Goal: Task Accomplishment & Management: Use online tool/utility

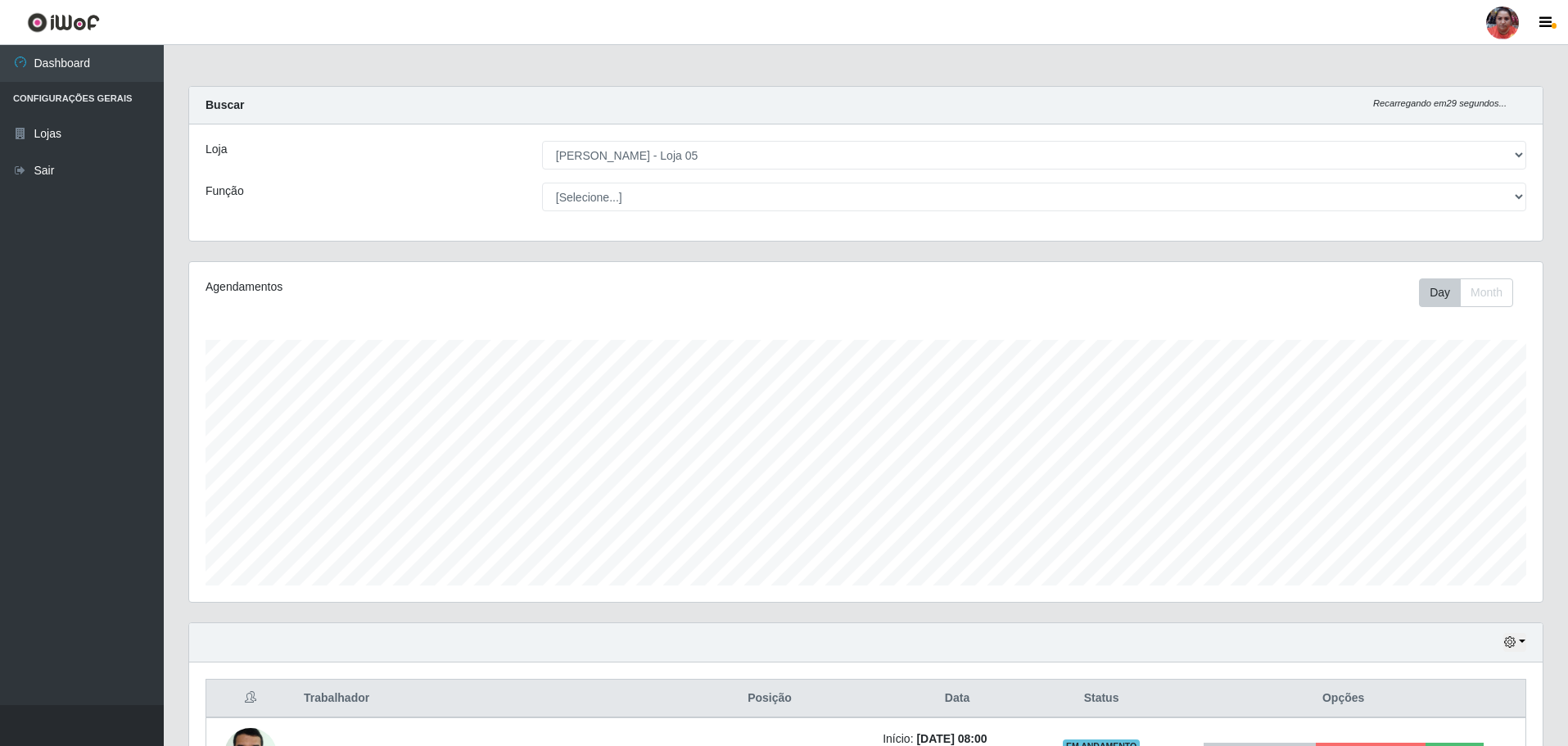
select select "252"
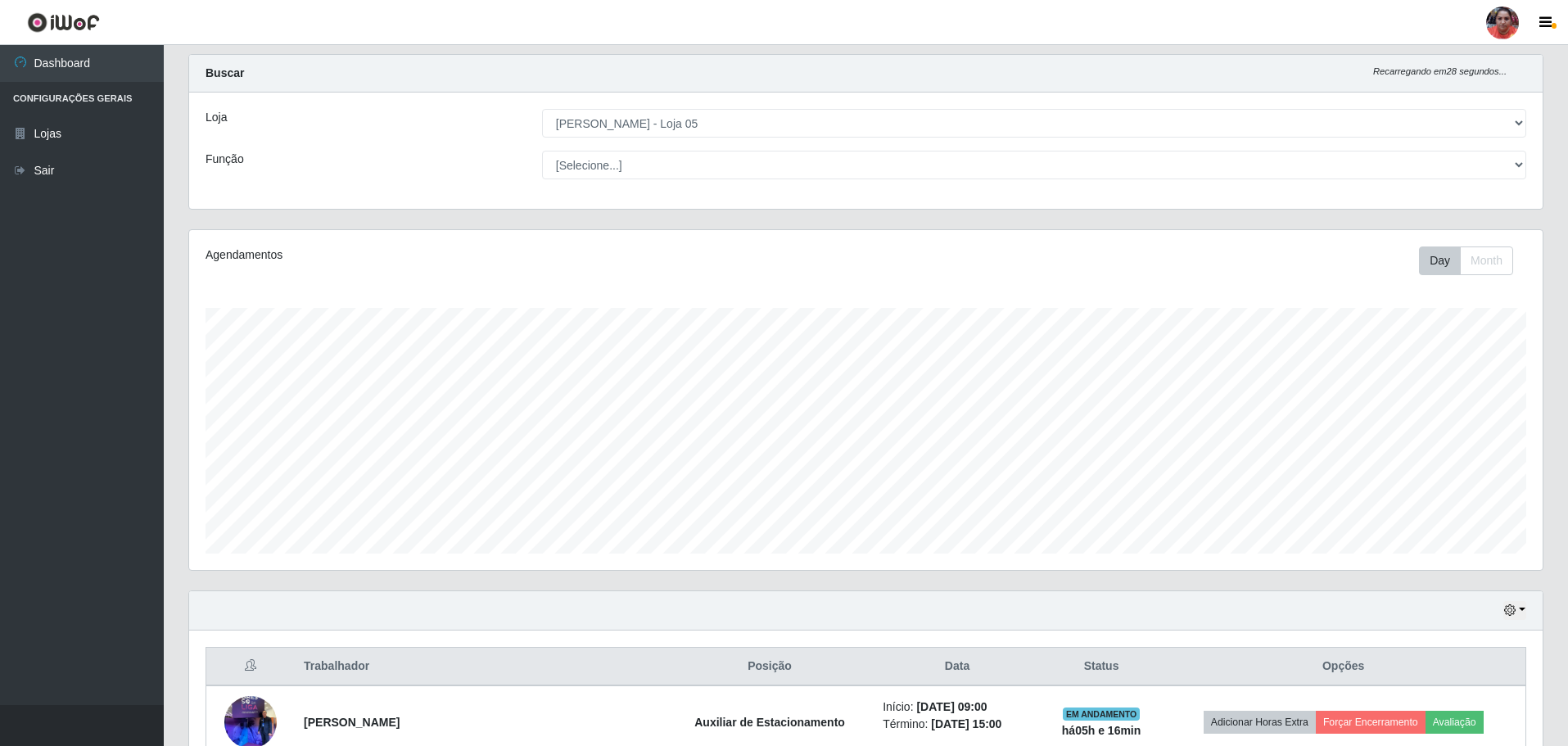
scroll to position [10, 0]
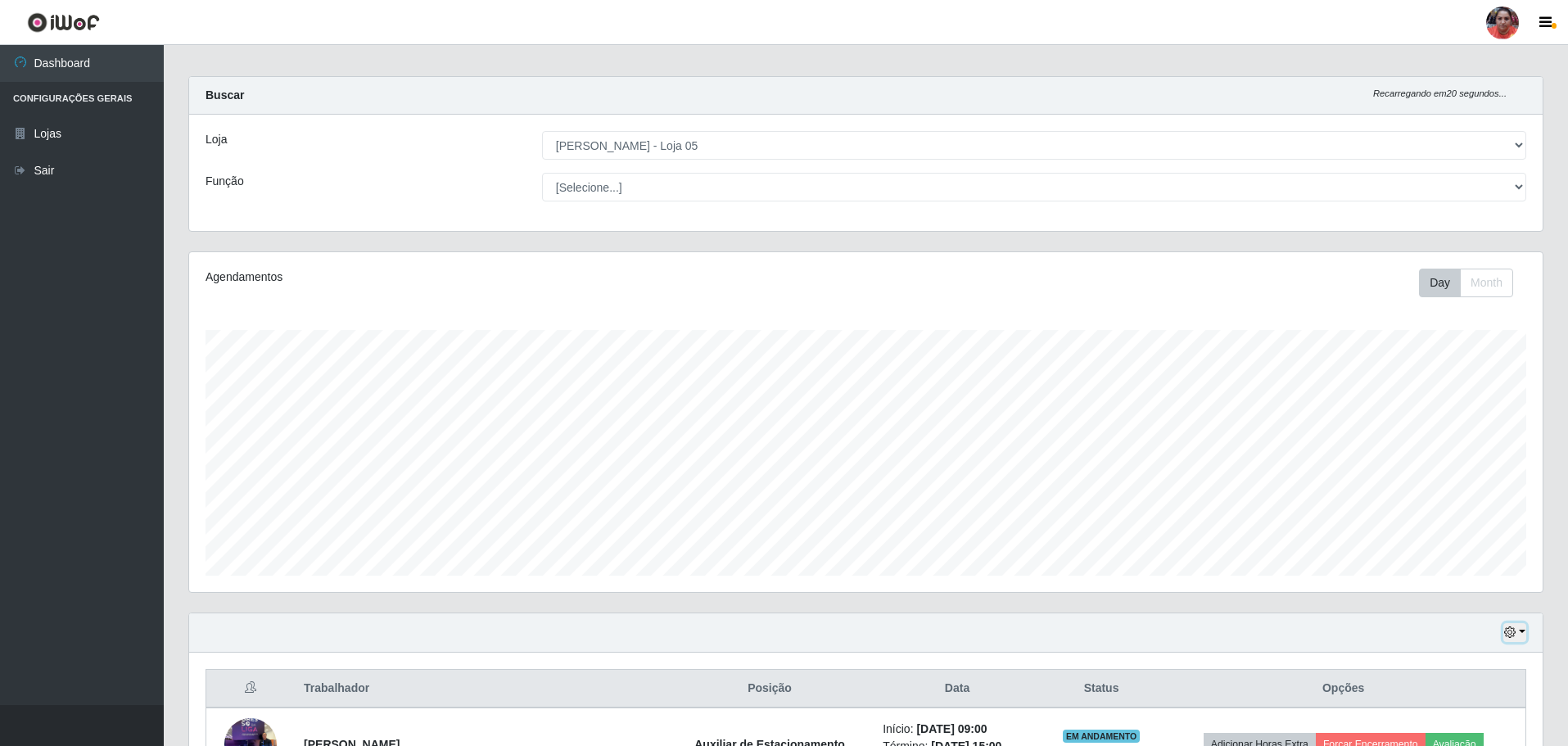
click at [1523, 633] on button "button" at bounding box center [1514, 633] width 23 height 18
click at [1488, 544] on button "3 dias" at bounding box center [1461, 537] width 129 height 34
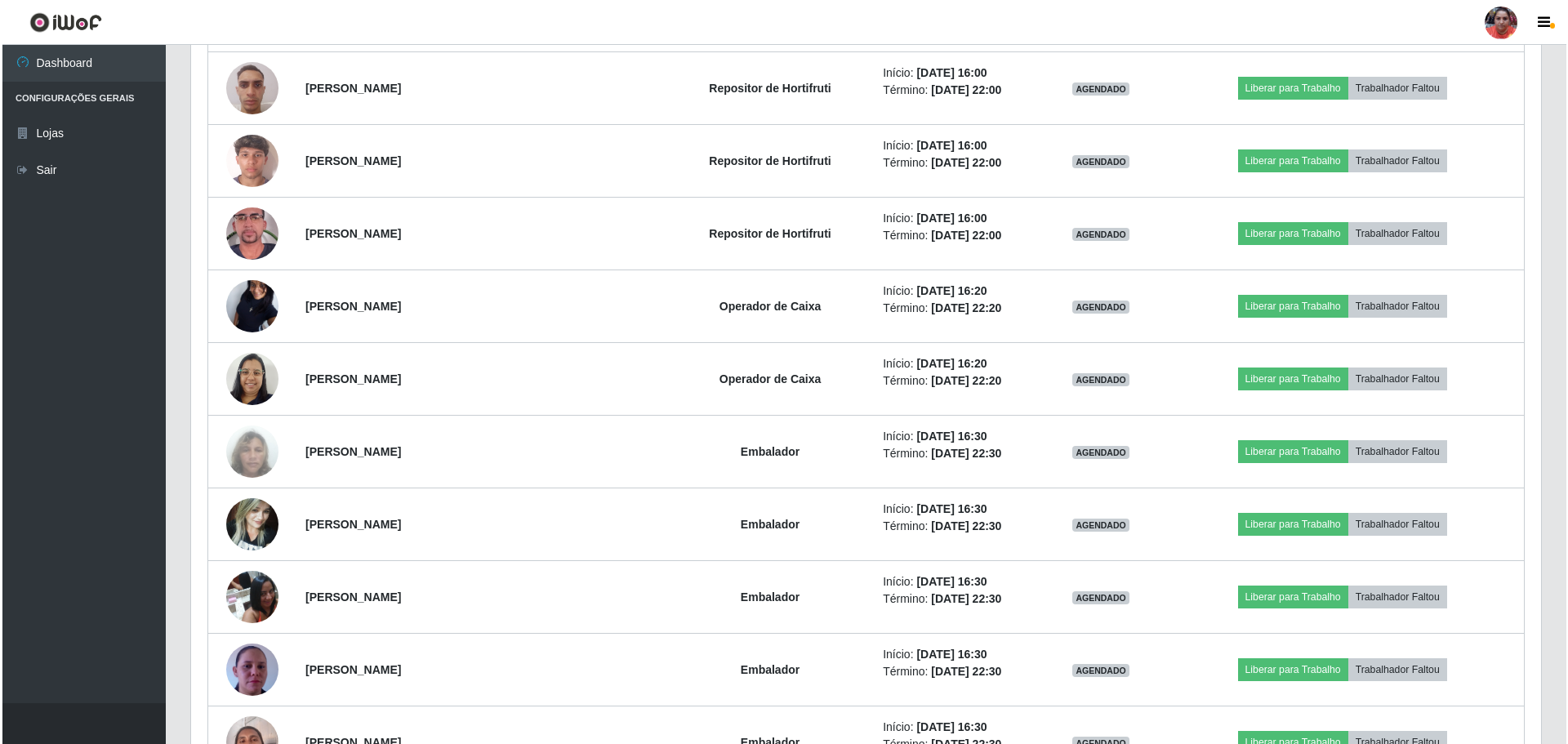
scroll to position [7528, 0]
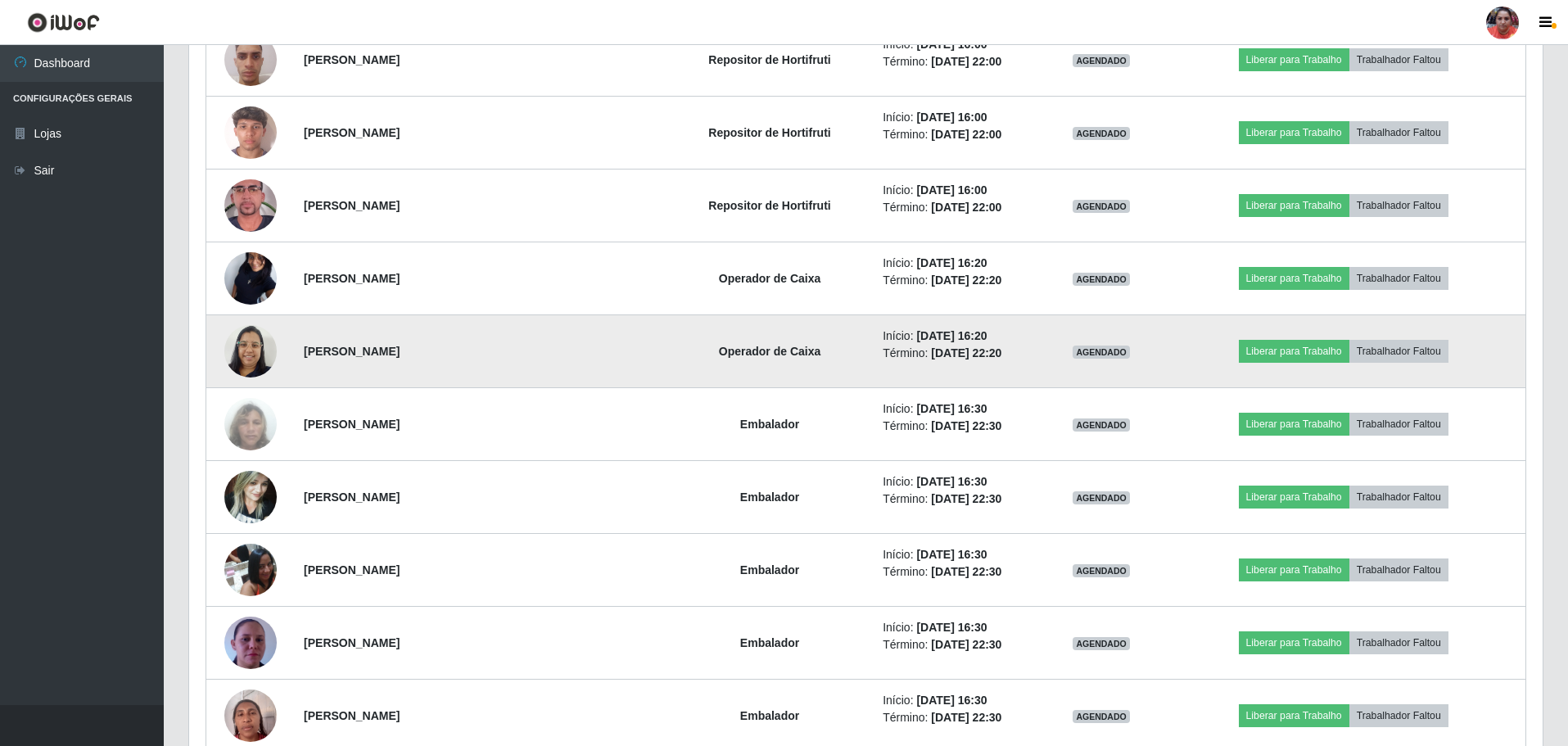
click at [257, 345] on img at bounding box center [250, 350] width 52 height 70
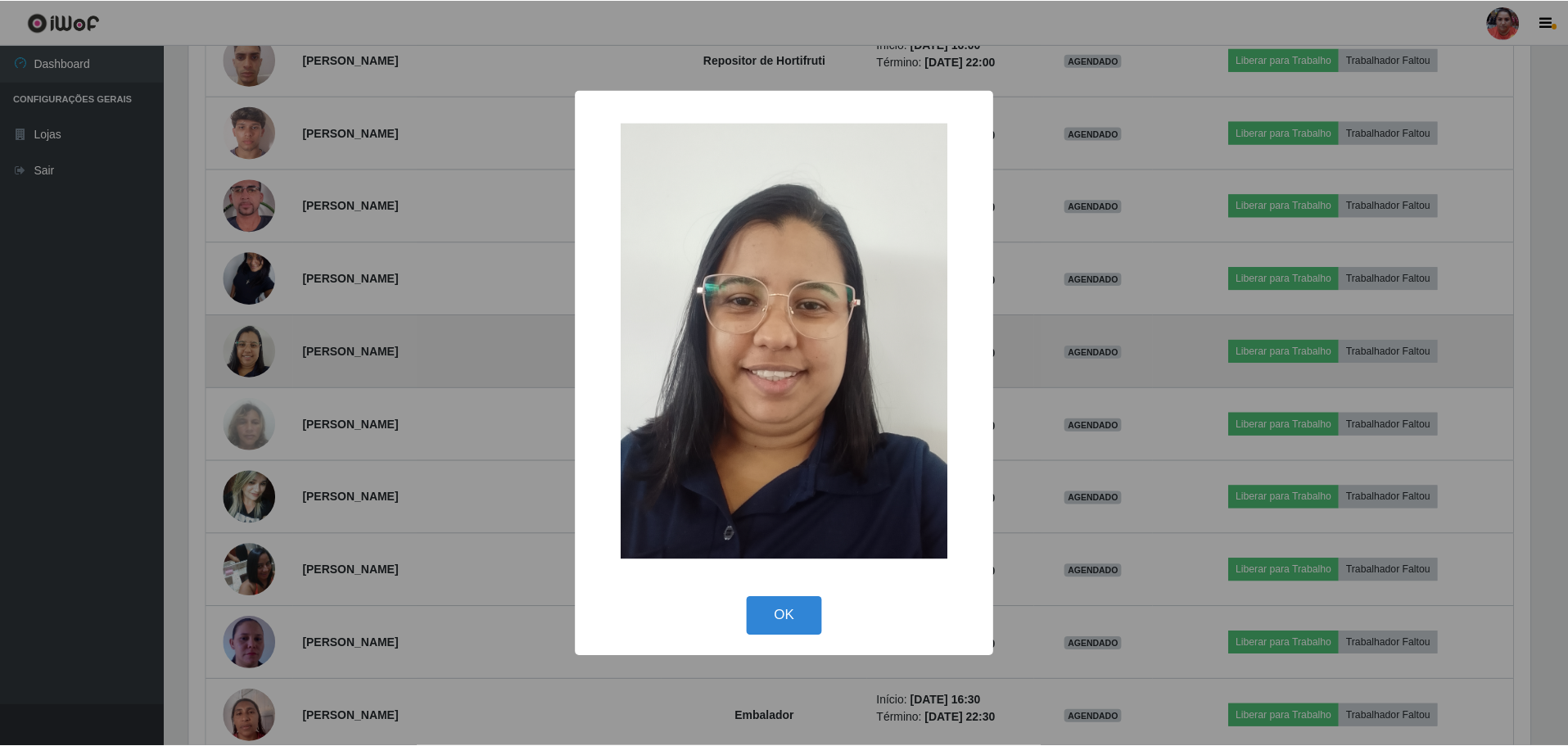
scroll to position [340, 1345]
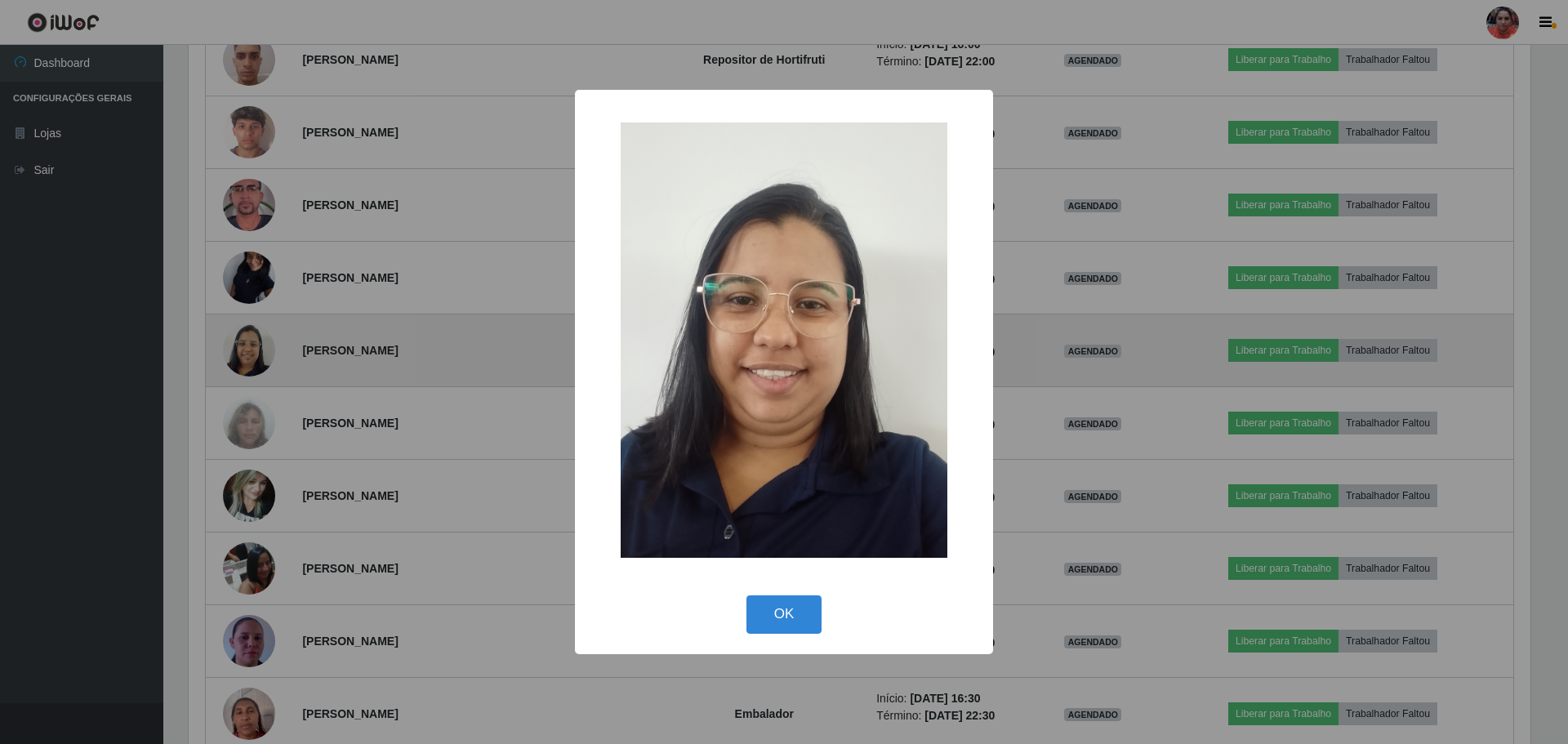
click at [256, 344] on div "× OK Cancel" at bounding box center [784, 372] width 1568 height 744
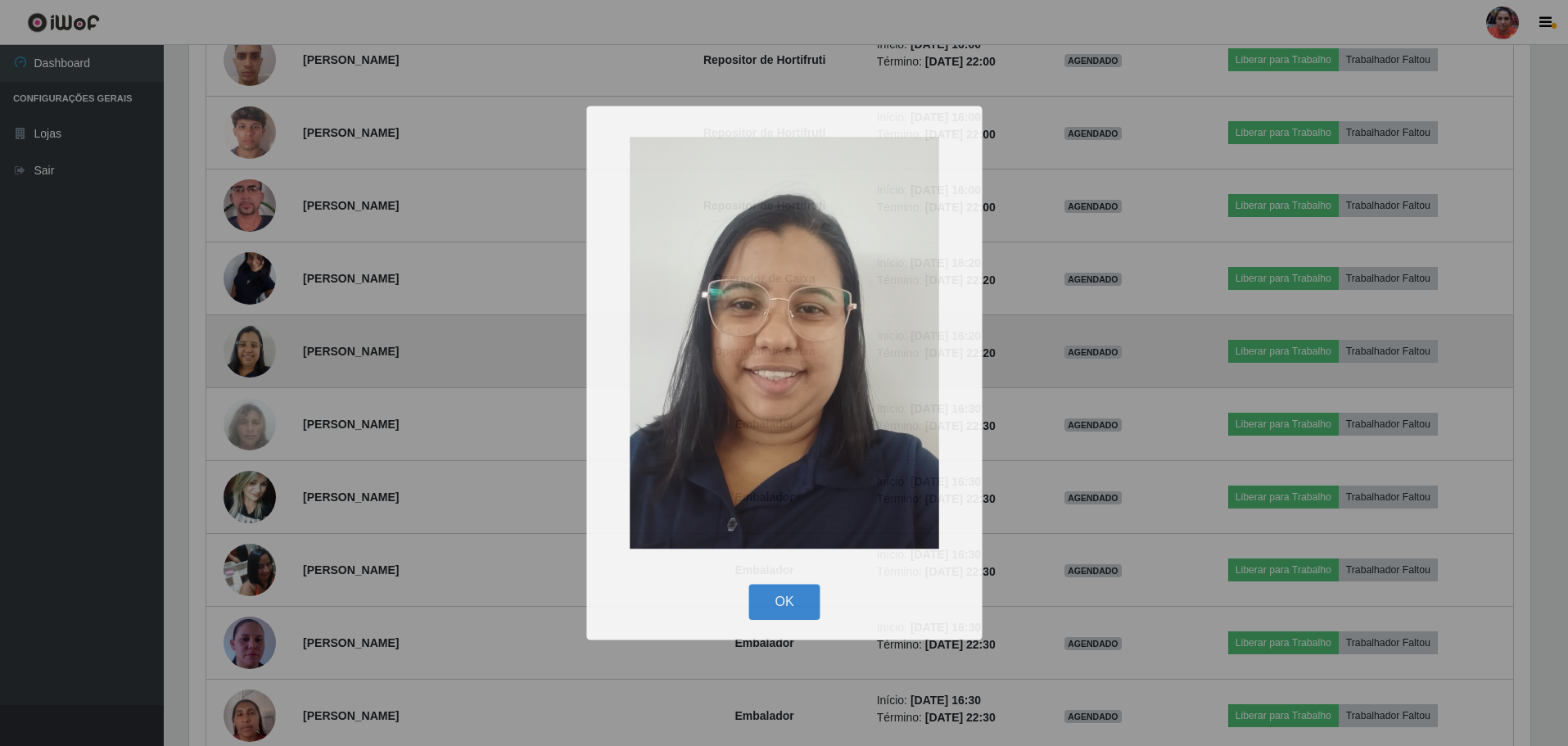
scroll to position [340, 1354]
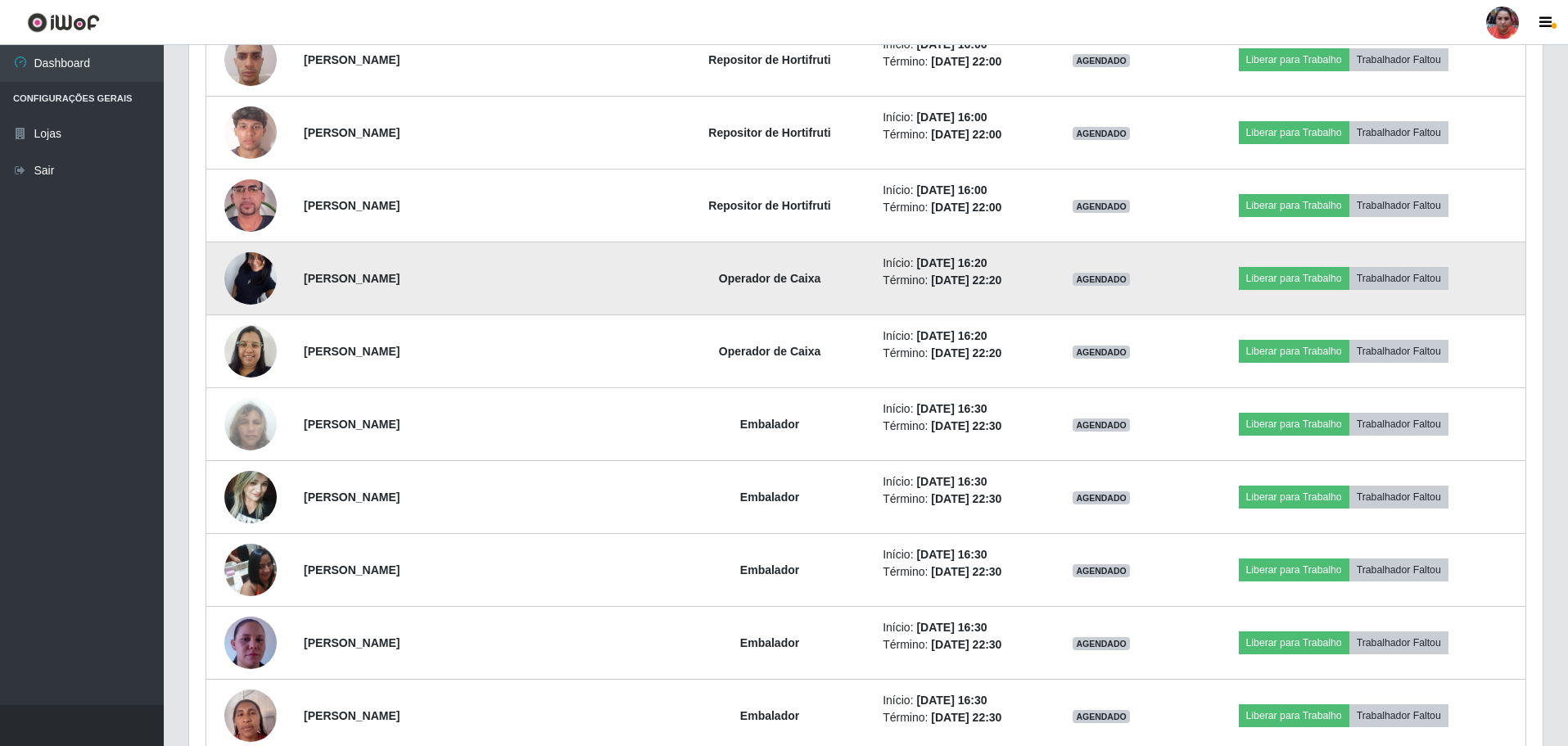
click at [257, 276] on img at bounding box center [250, 278] width 52 height 116
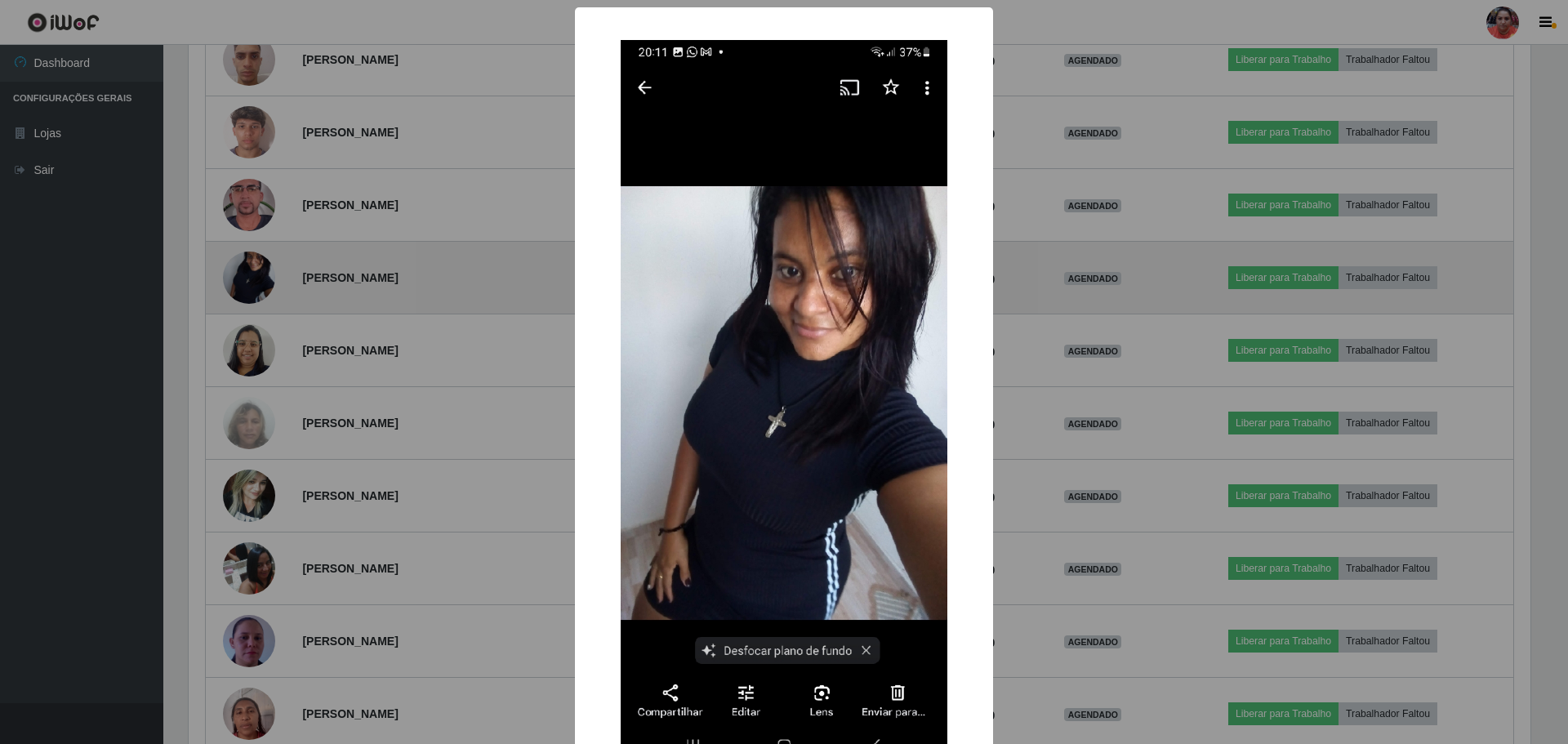
click at [256, 275] on div "× OK Cancel" at bounding box center [784, 372] width 1568 height 744
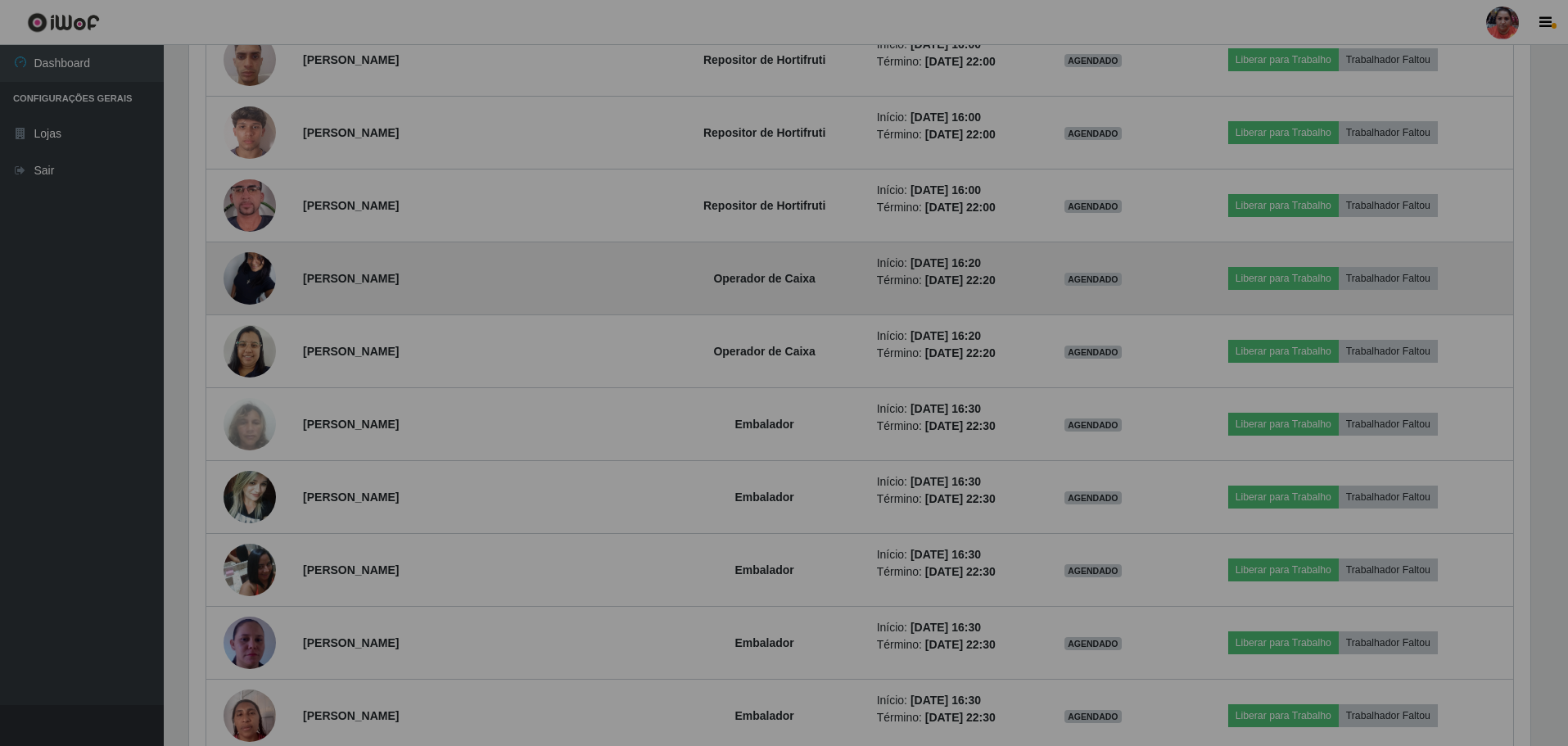
scroll to position [340, 1354]
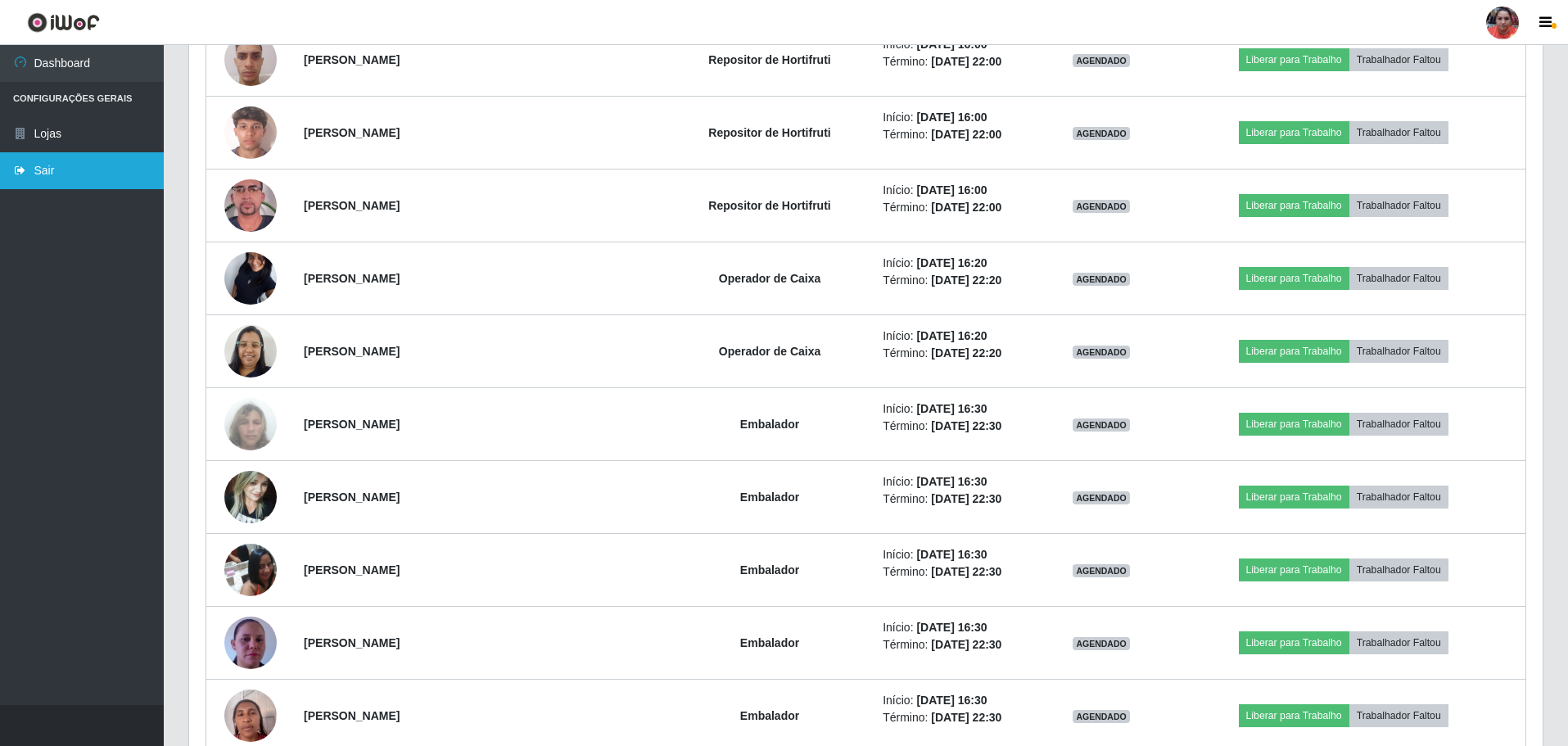
click at [78, 165] on link "Sair" at bounding box center [81, 171] width 164 height 37
